Goal: Task Accomplishment & Management: Manage account settings

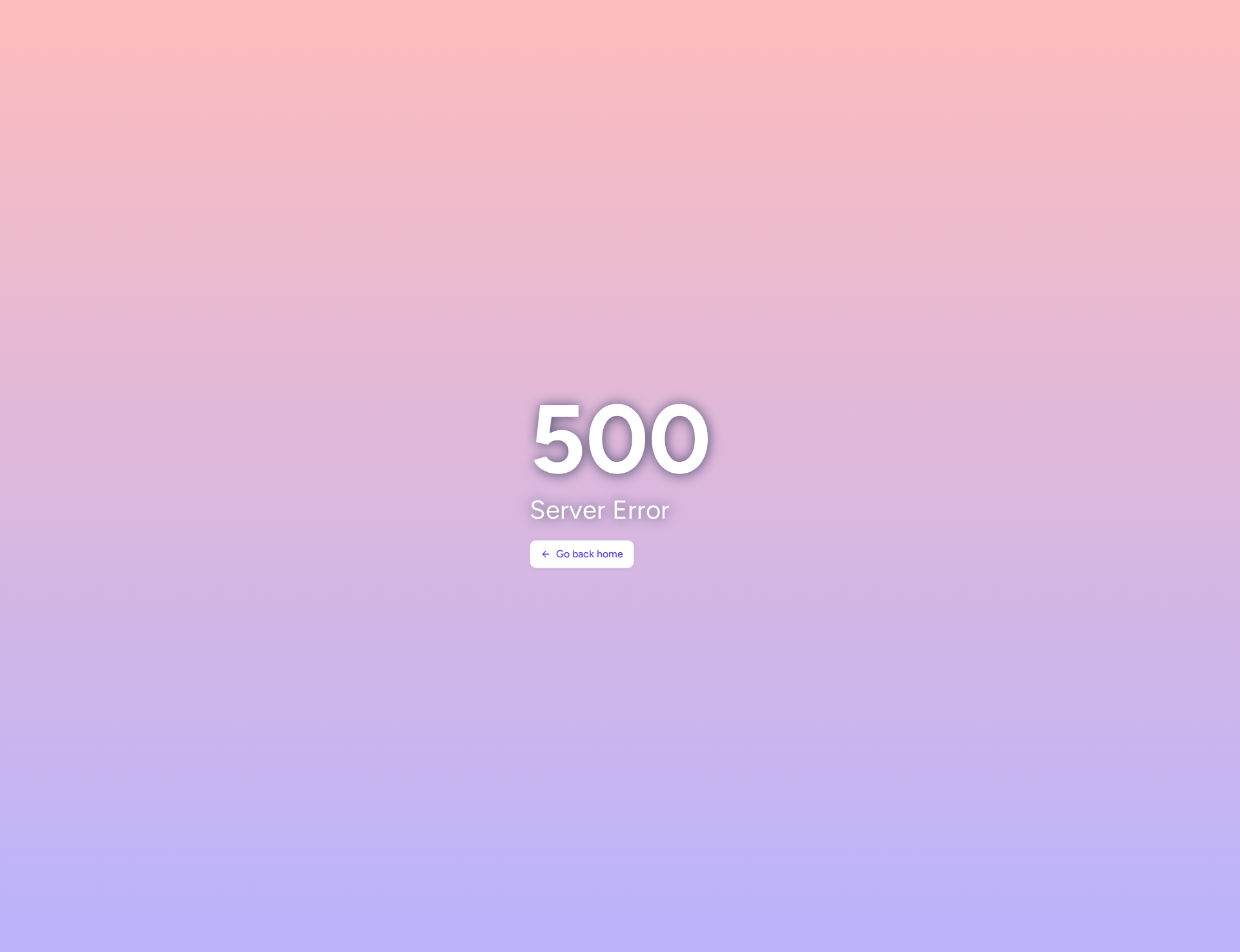
click at [432, 264] on section at bounding box center [620, 476] width 1240 height 952
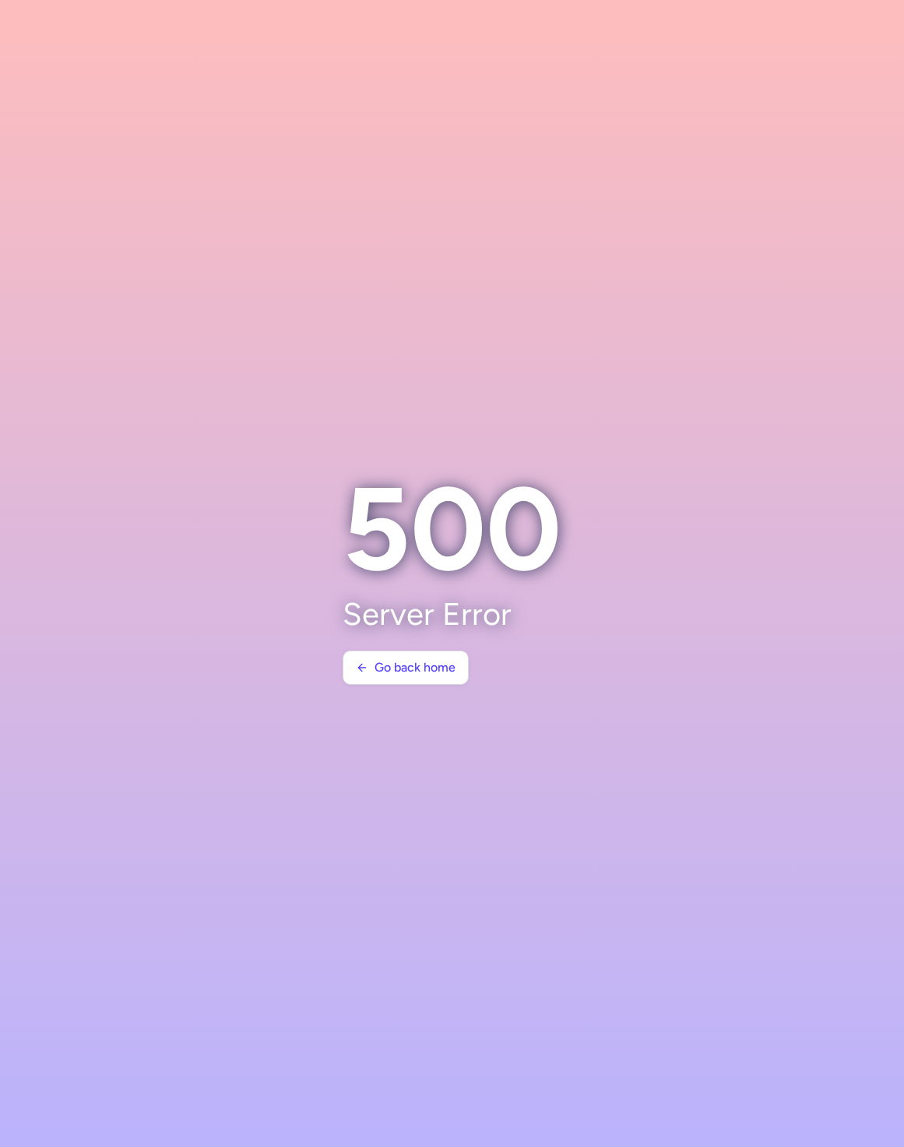
click at [673, 213] on section at bounding box center [452, 573] width 904 height 1147
click at [389, 664] on span "Go back home" at bounding box center [414, 667] width 81 height 14
click at [388, 661] on span "Go back home" at bounding box center [414, 667] width 81 height 14
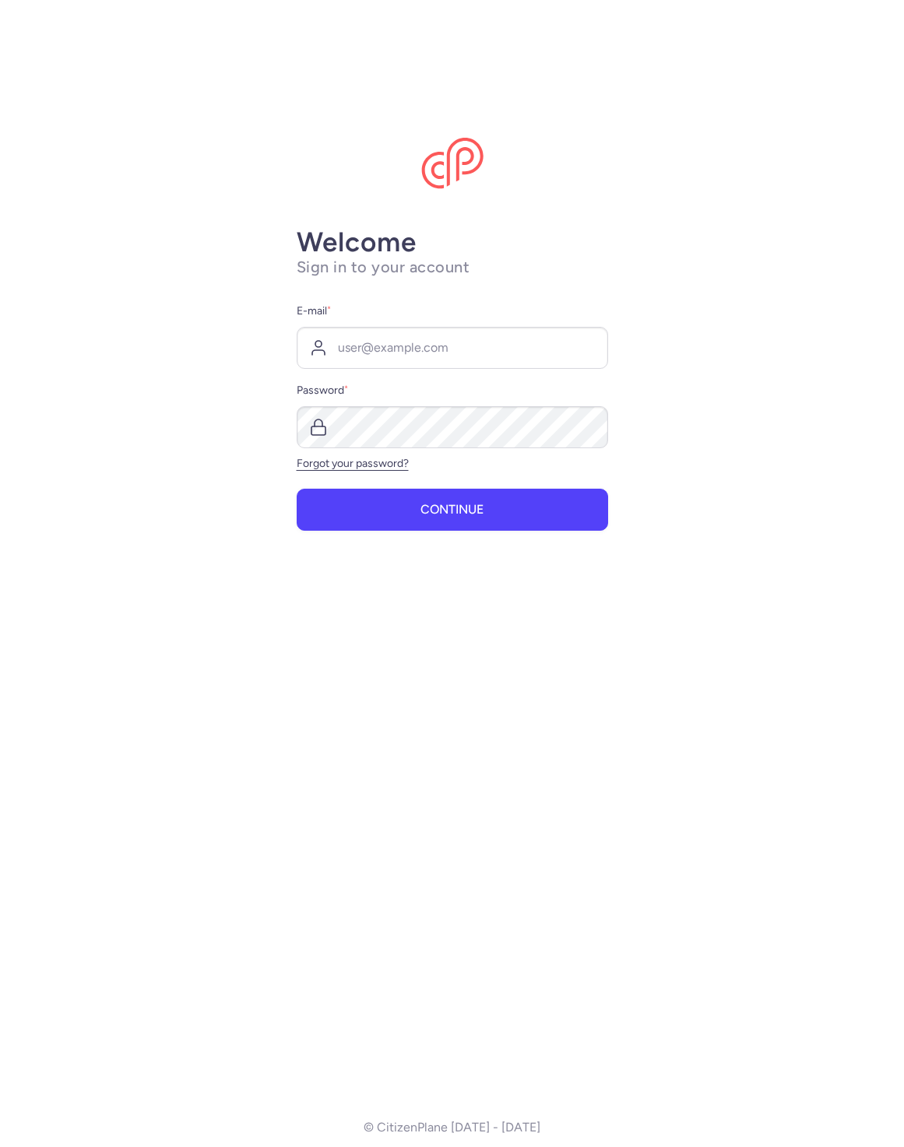
click at [707, 276] on main "Welcome Sign in to your account E-mail * Password * Forgot your password? Conti…" at bounding box center [452, 573] width 904 height 1147
click at [441, 325] on div "E-mail *" at bounding box center [452, 335] width 311 height 67
click at [441, 334] on input "E-mail *" at bounding box center [452, 348] width 311 height 42
type input "raphael@citizenplane.com"
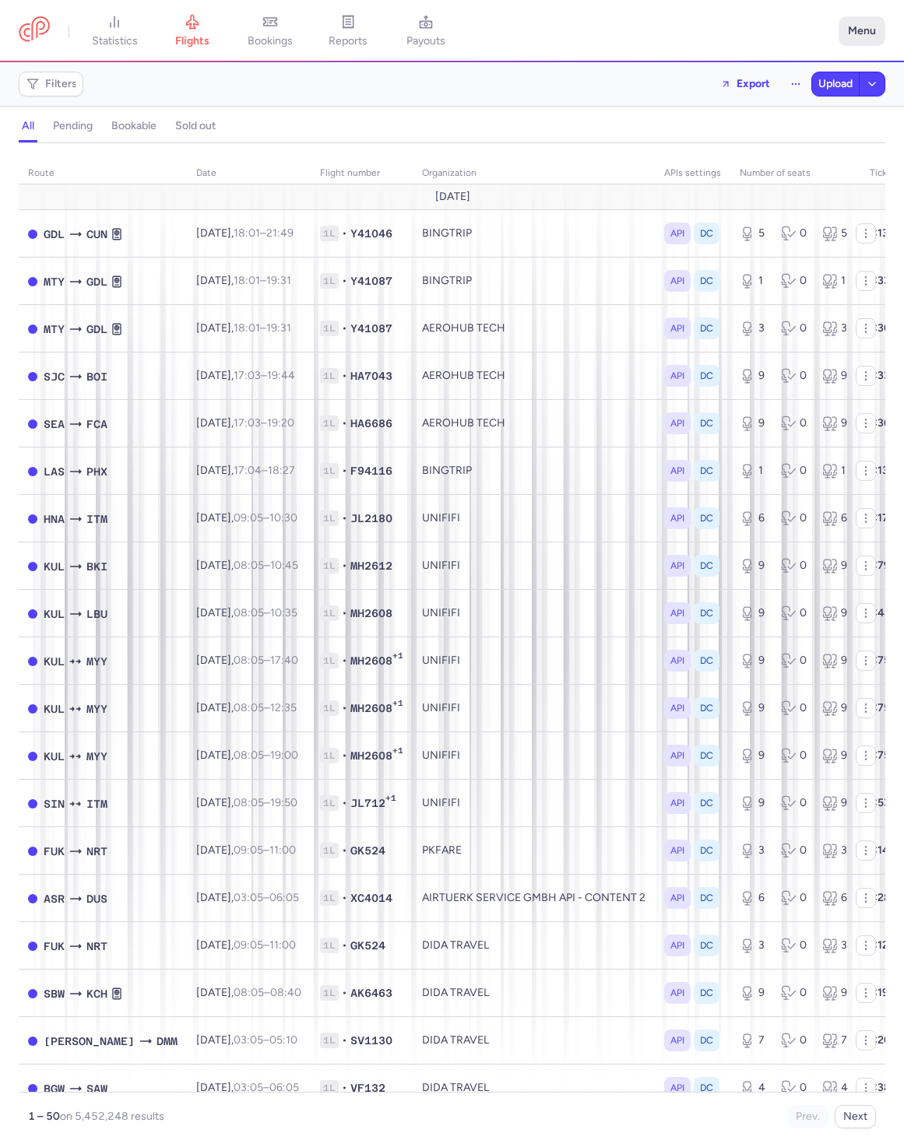
click at [869, 39] on button "Menu" at bounding box center [861, 31] width 47 height 30
click at [805, 143] on link "Settings" at bounding box center [807, 133] width 154 height 25
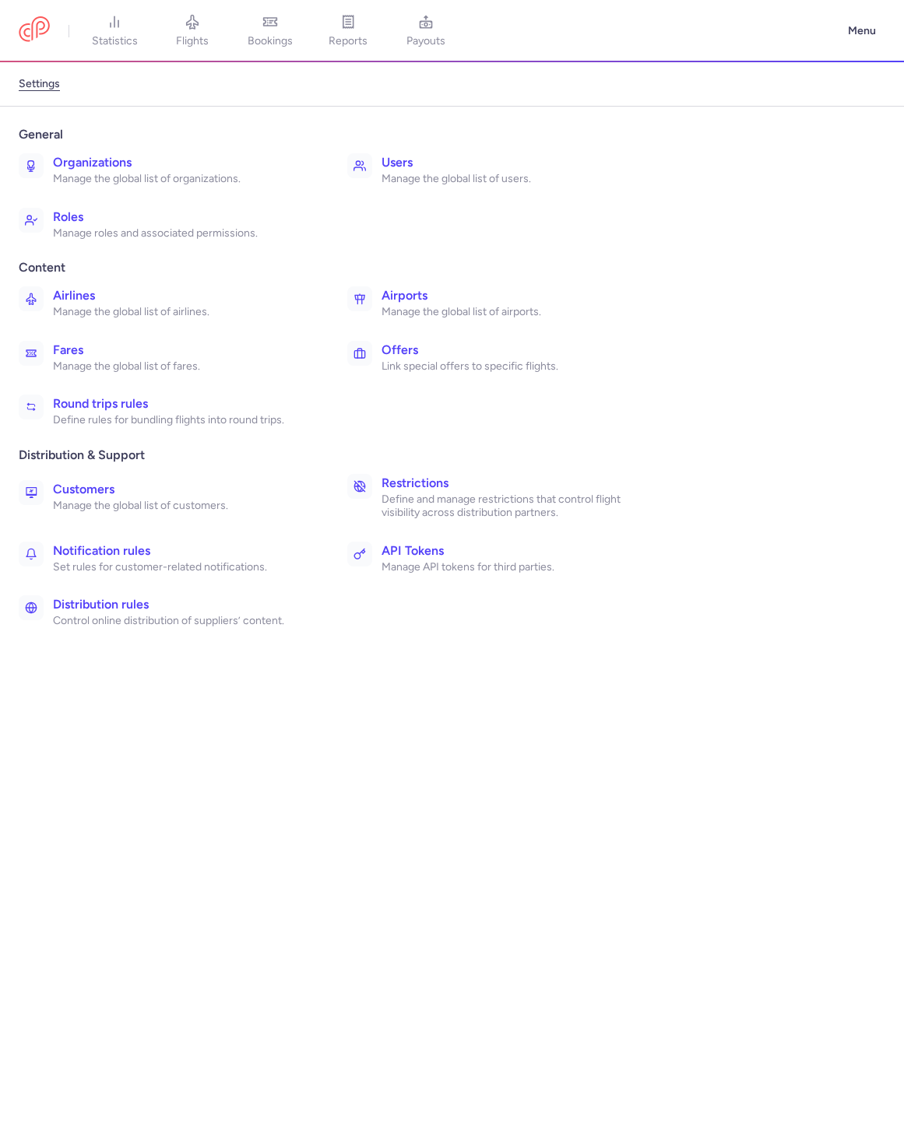
click at [217, 173] on p "Manage the global list of organizations." at bounding box center [183, 179] width 260 height 14
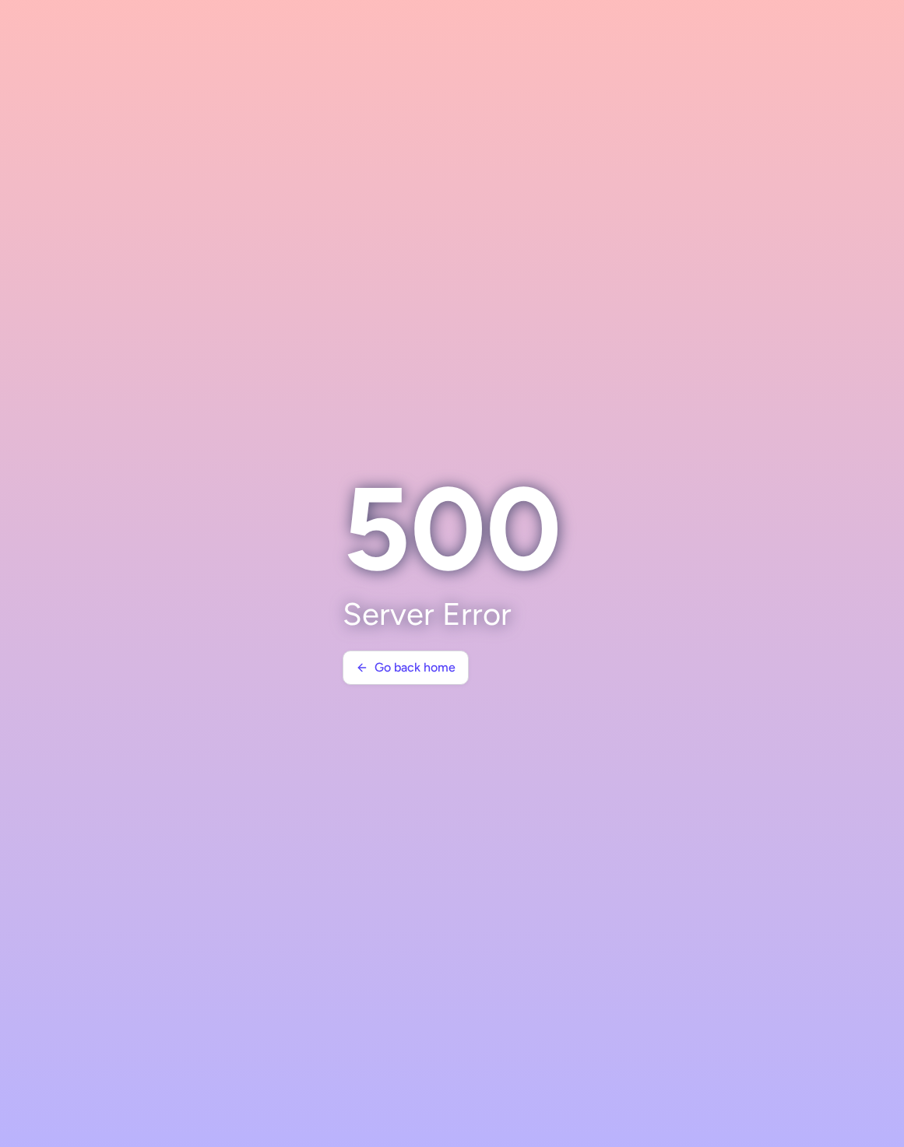
click at [691, 287] on section at bounding box center [452, 573] width 904 height 1147
click at [720, 199] on section at bounding box center [452, 573] width 904 height 1147
click at [441, 140] on section at bounding box center [452, 573] width 904 height 1147
click at [553, 247] on section at bounding box center [452, 573] width 904 height 1147
